Goal: Information Seeking & Learning: Learn about a topic

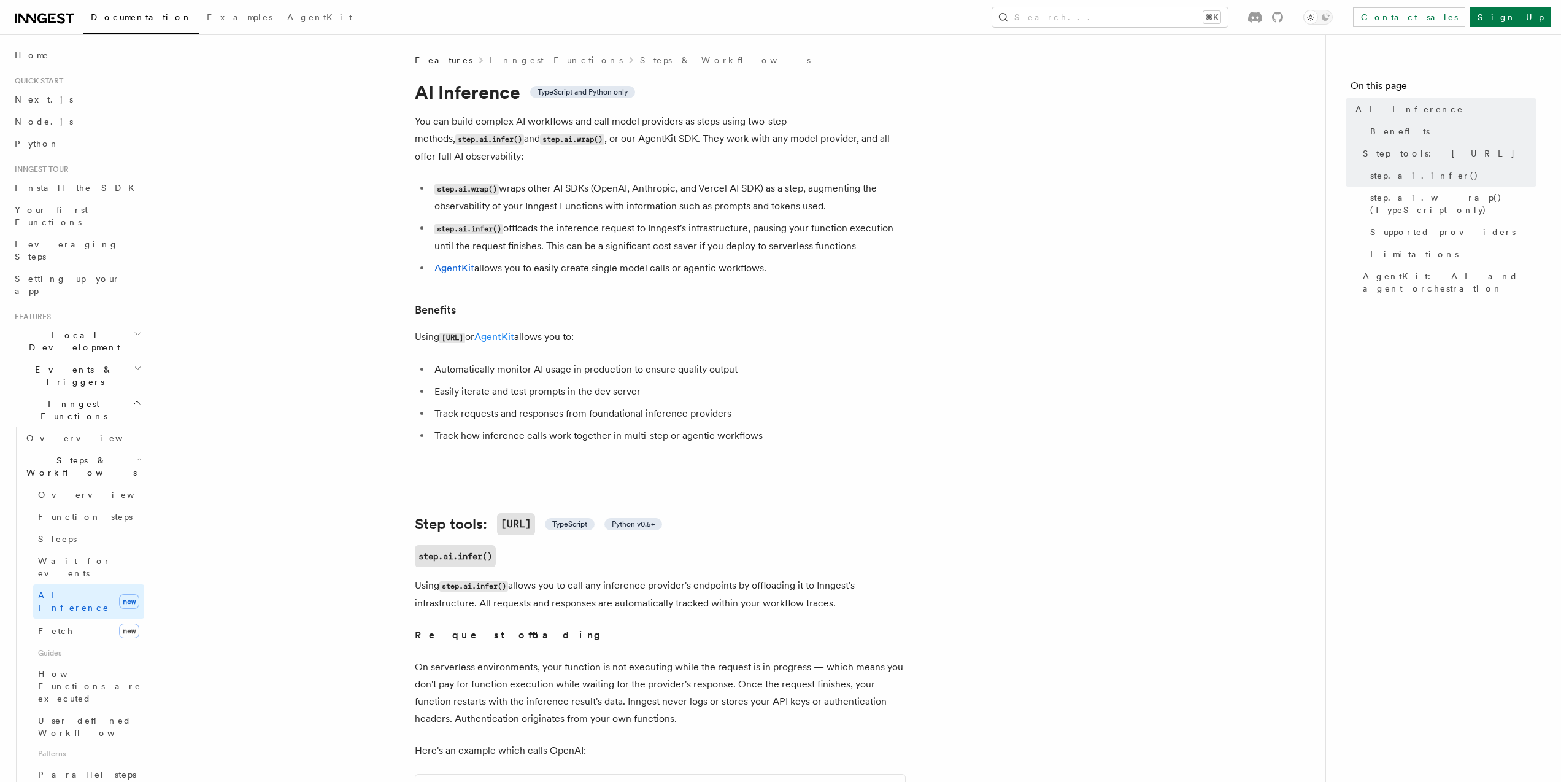
click at [514, 337] on link "AgentKit" at bounding box center [494, 337] width 40 height 12
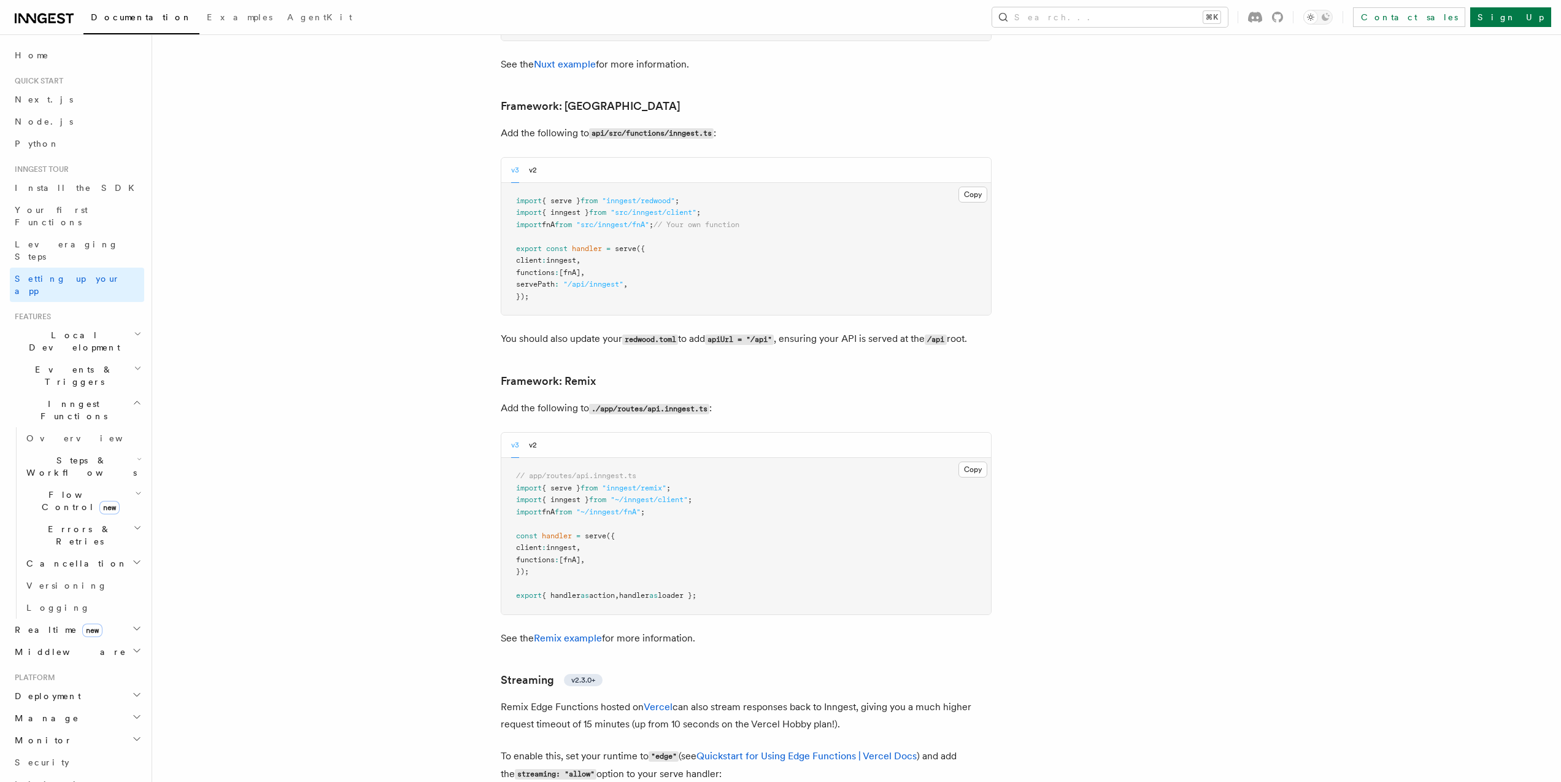
scroll to position [9096, 0]
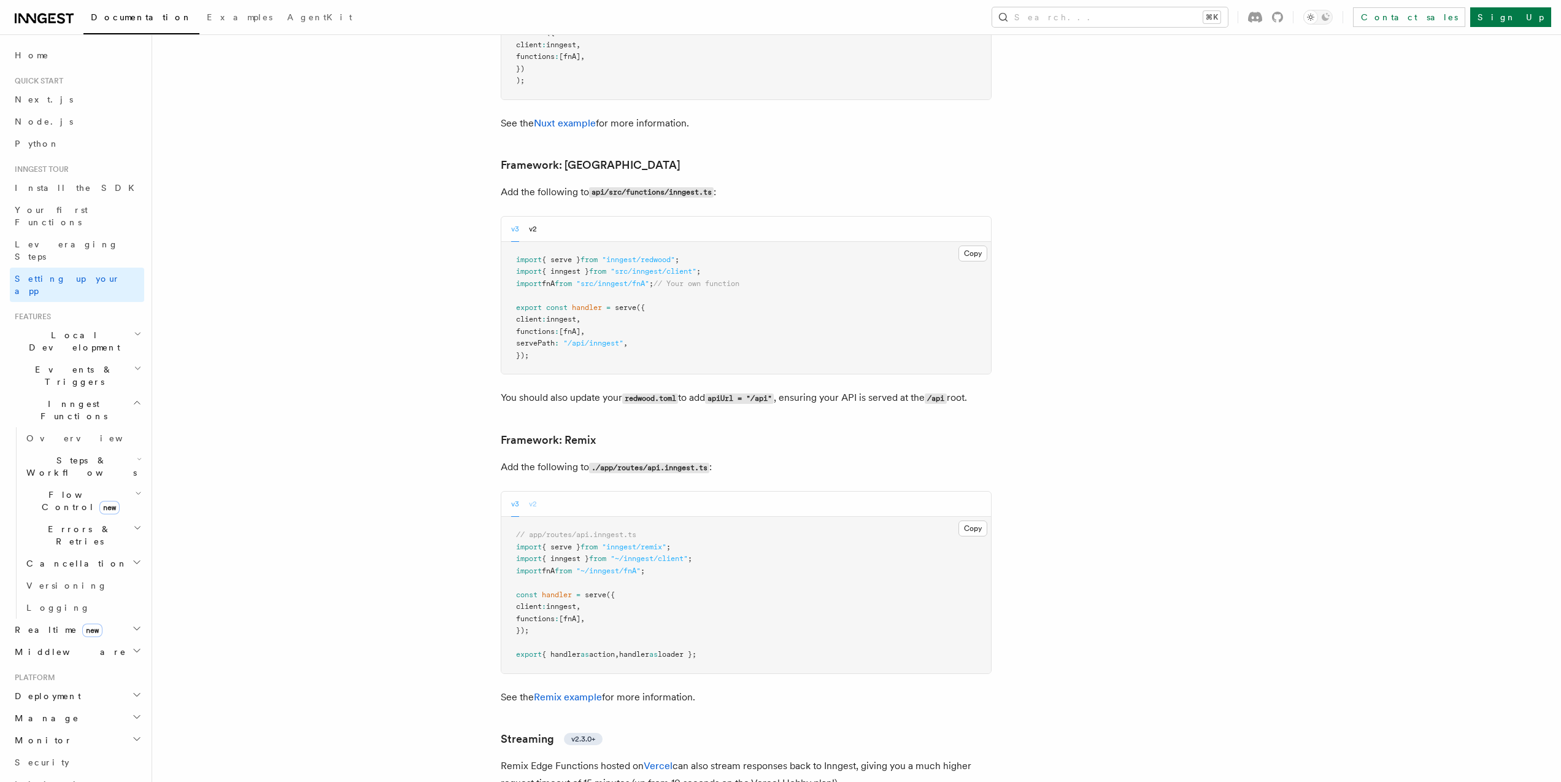
click at [530, 492] on button "v2" at bounding box center [533, 504] width 8 height 25
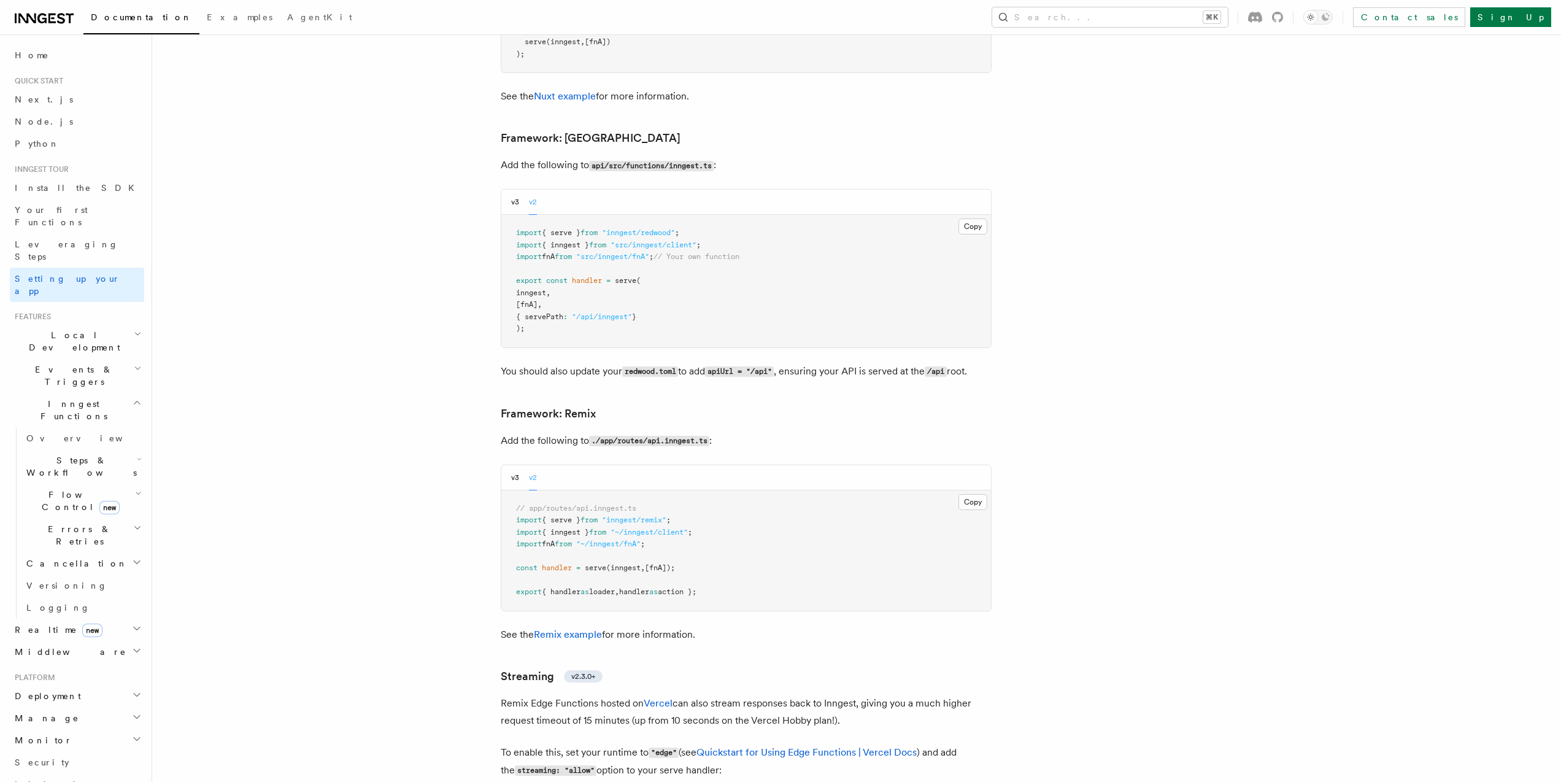
scroll to position [8874, 0]
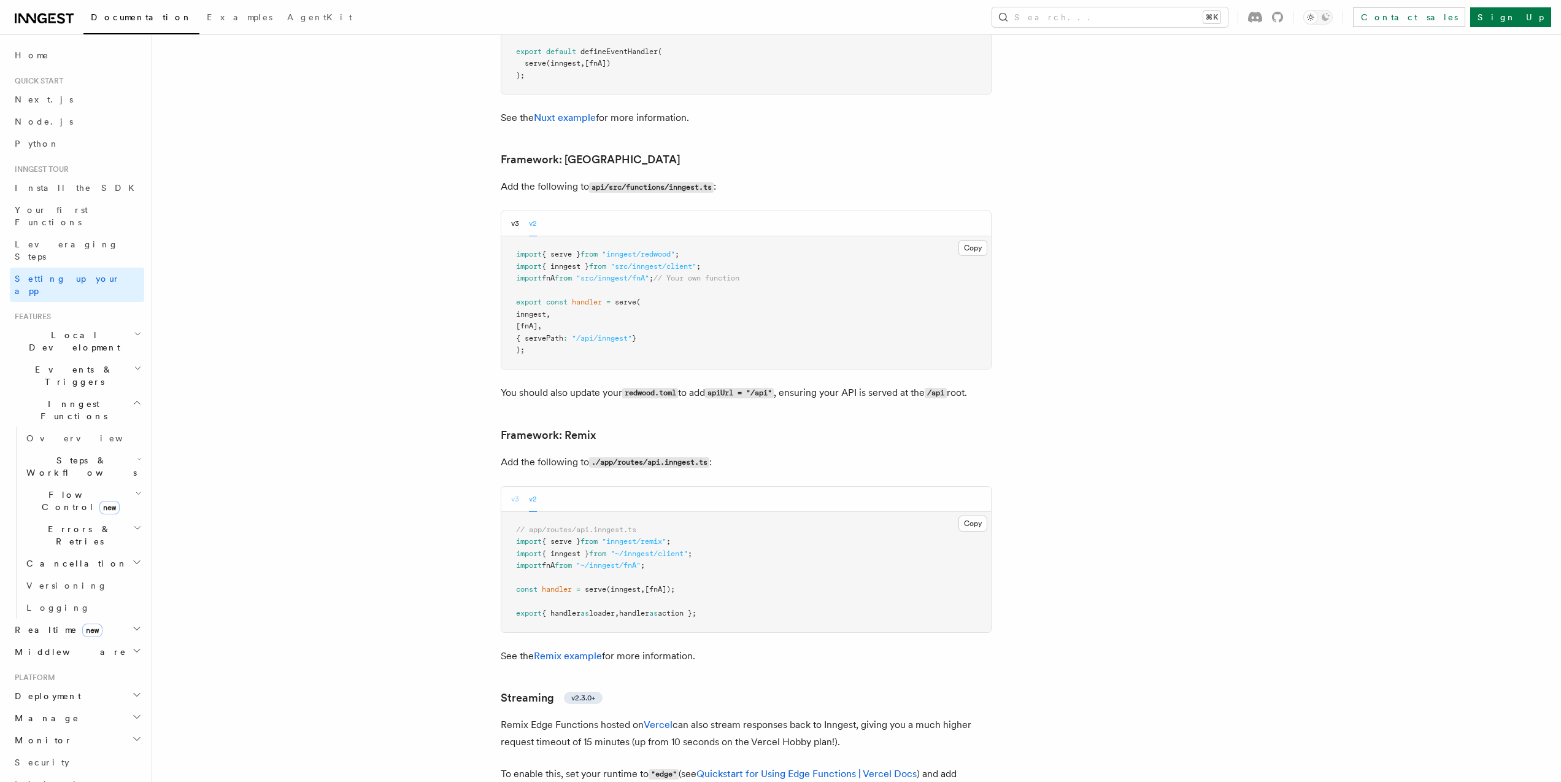
click at [513, 487] on button "v3" at bounding box center [515, 499] width 8 height 25
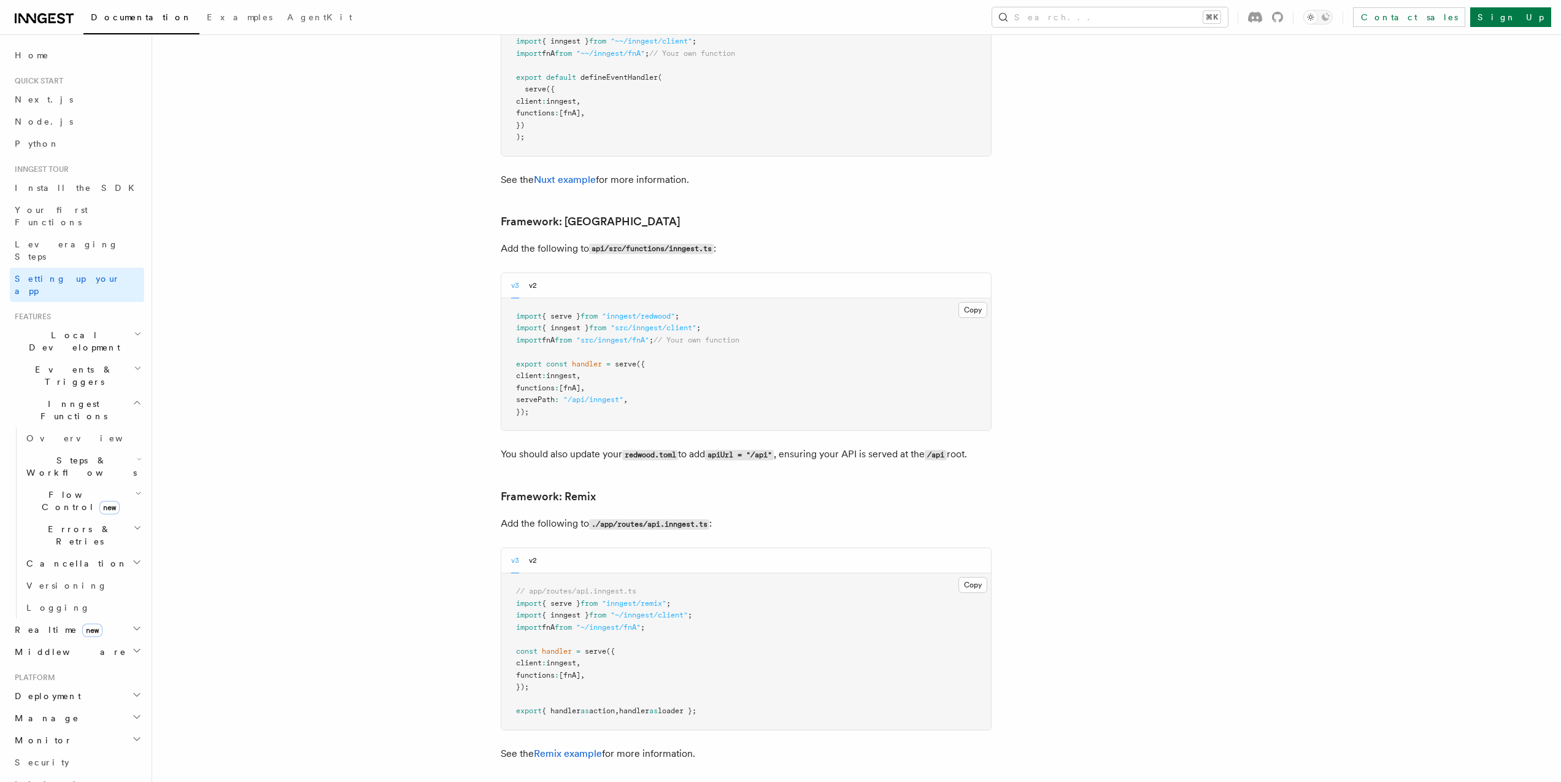
scroll to position [9041, 0]
click at [535, 547] on button "v2" at bounding box center [533, 559] width 8 height 25
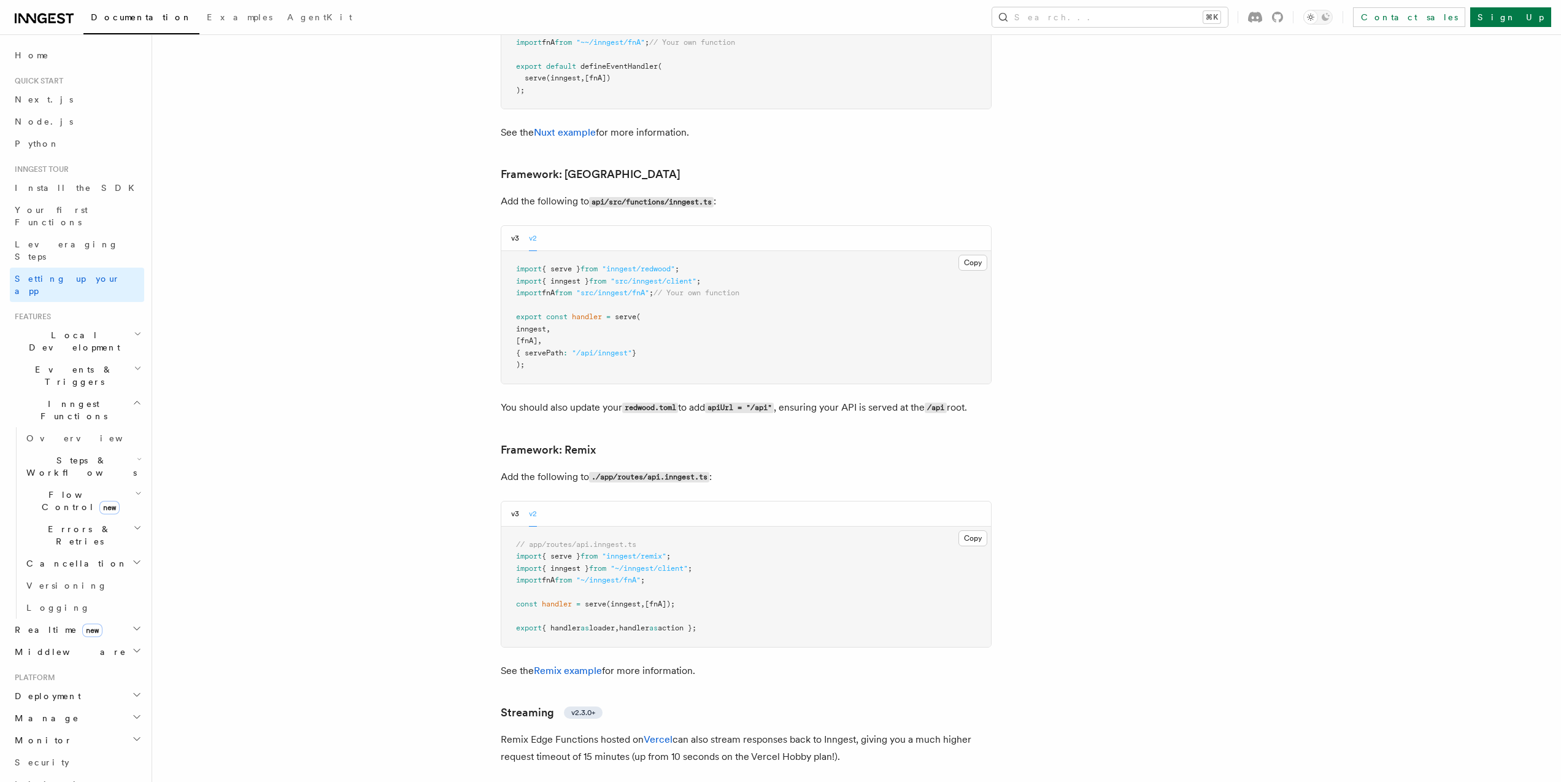
scroll to position [8820, 0]
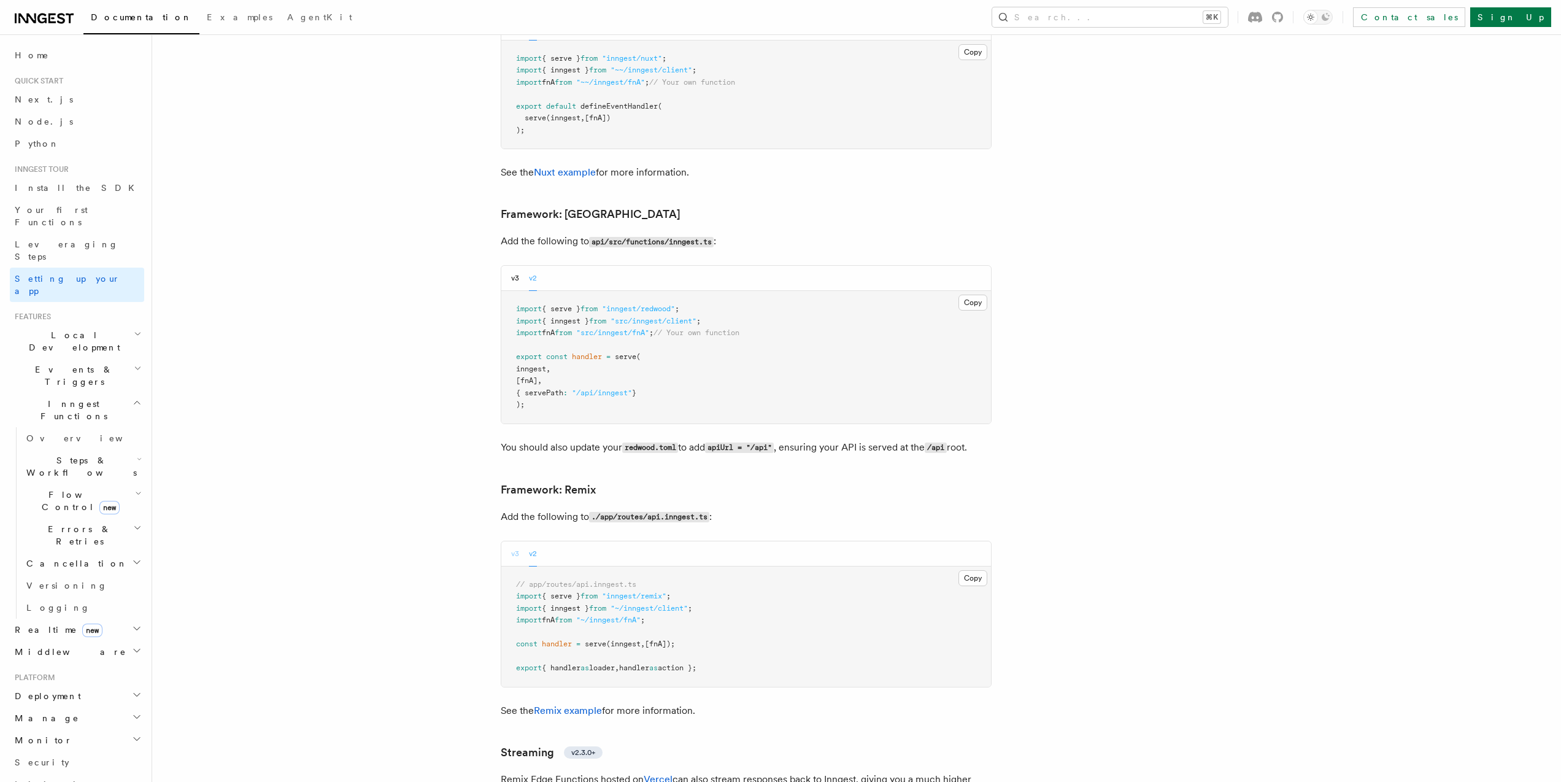
click at [511, 541] on button "v3" at bounding box center [515, 553] width 8 height 25
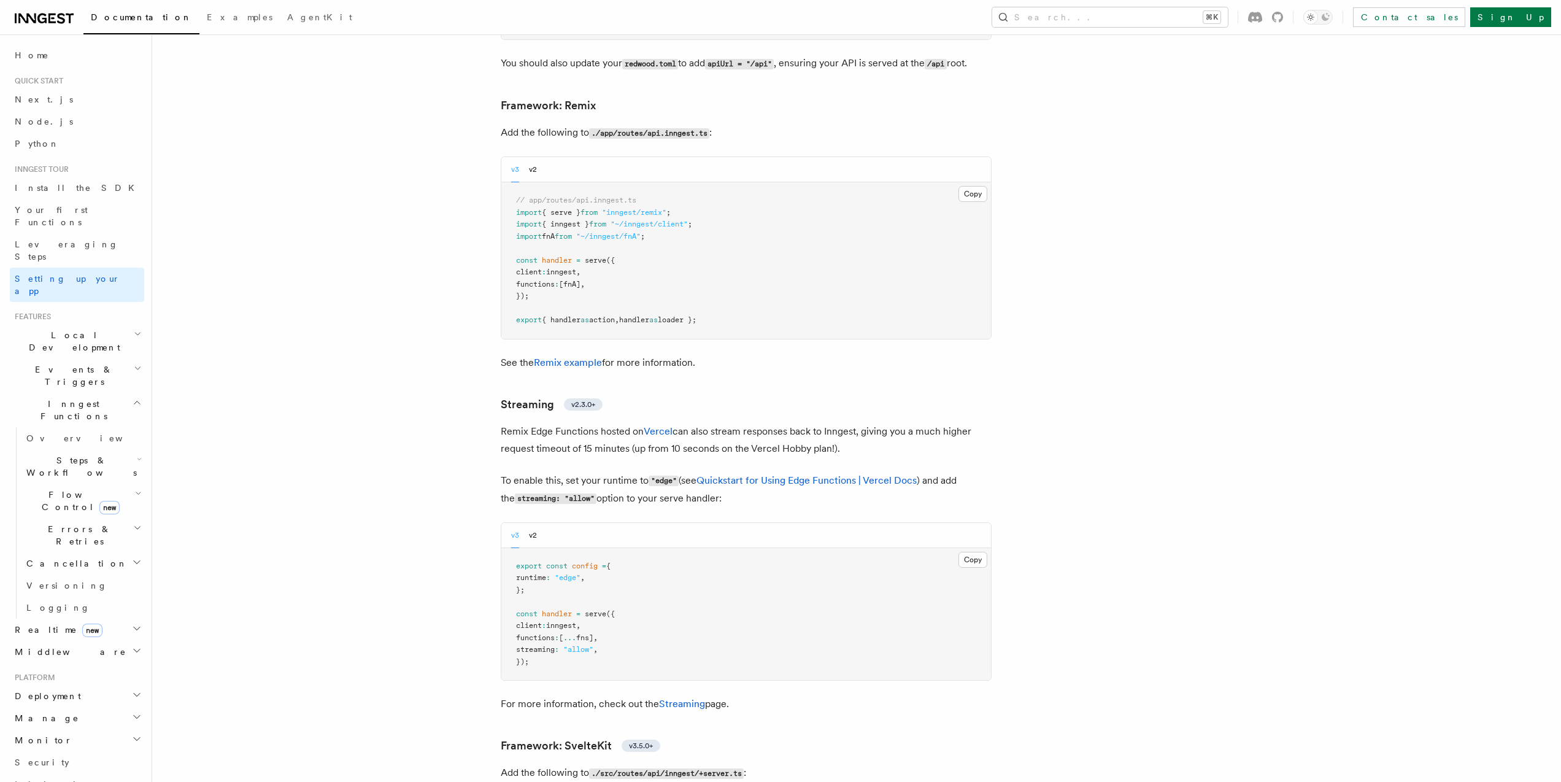
scroll to position [9432, 0]
click at [582, 356] on link "Remix example" at bounding box center [568, 362] width 68 height 12
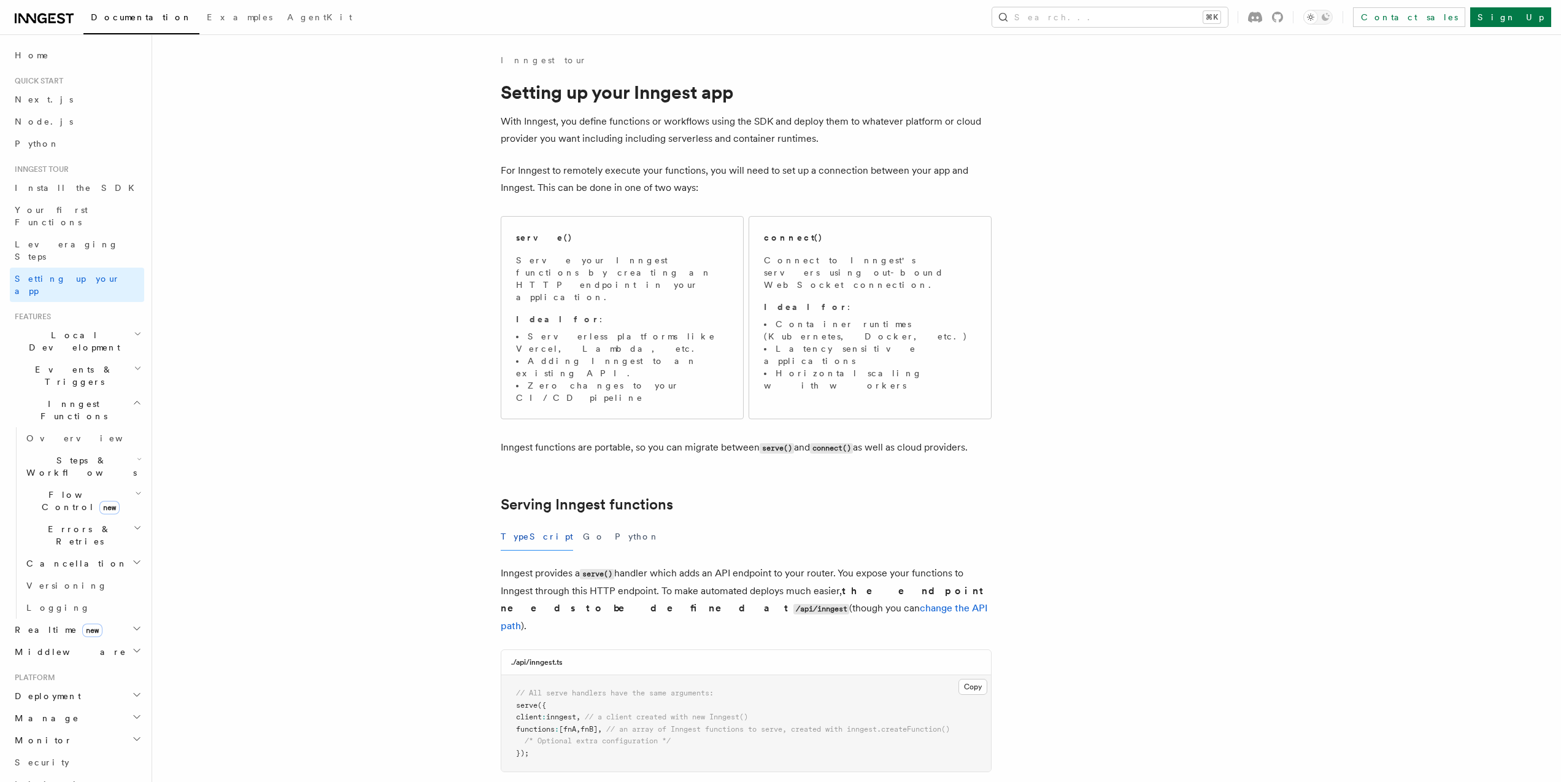
scroll to position [0, 0]
click at [52, 60] on link "Home" at bounding box center [77, 55] width 134 height 22
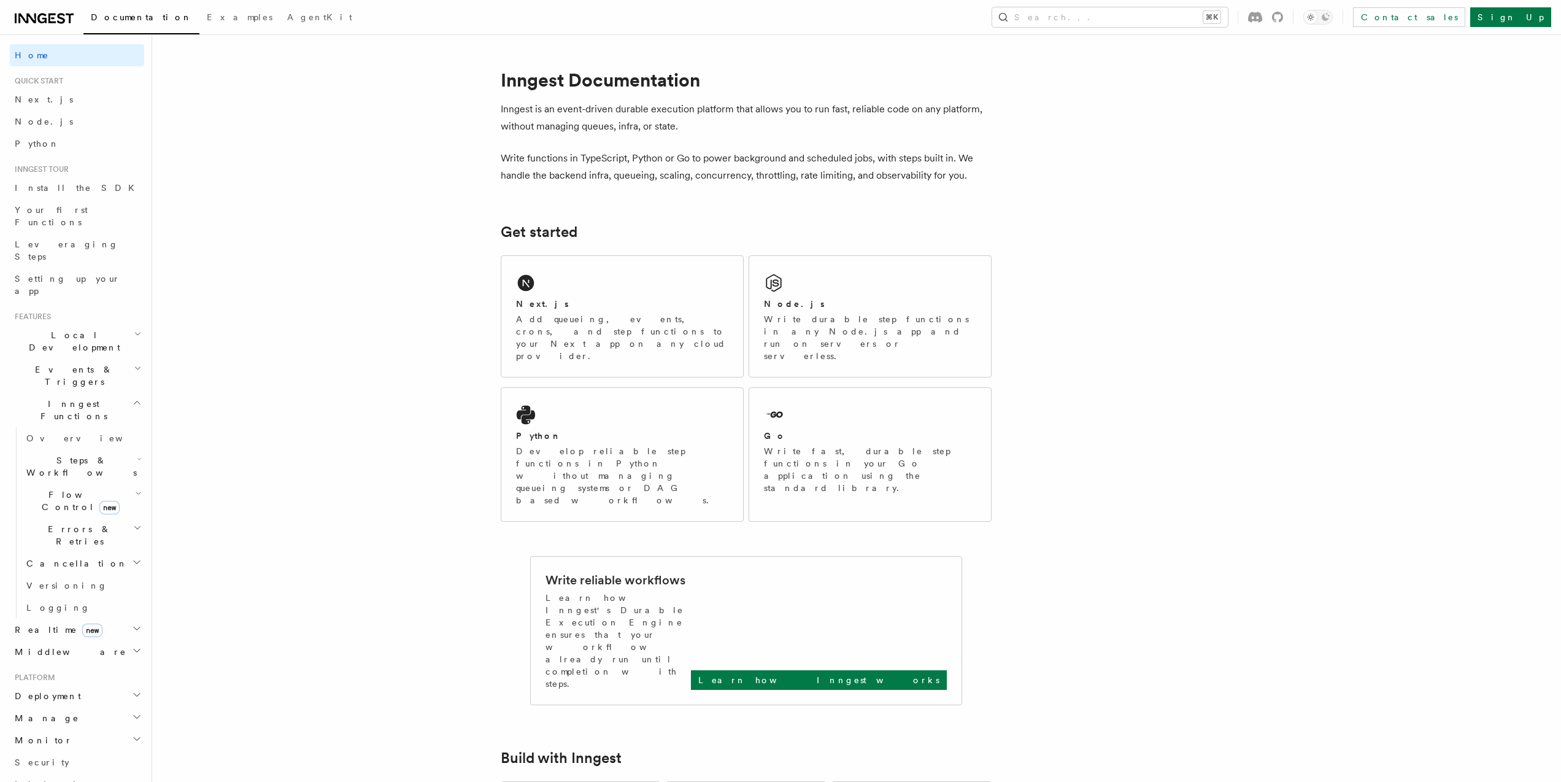
click at [510, 77] on h1 "Inngest Documentation" at bounding box center [746, 80] width 491 height 22
copy h1 "Inngest"
